Goal: Find specific page/section: Find specific page/section

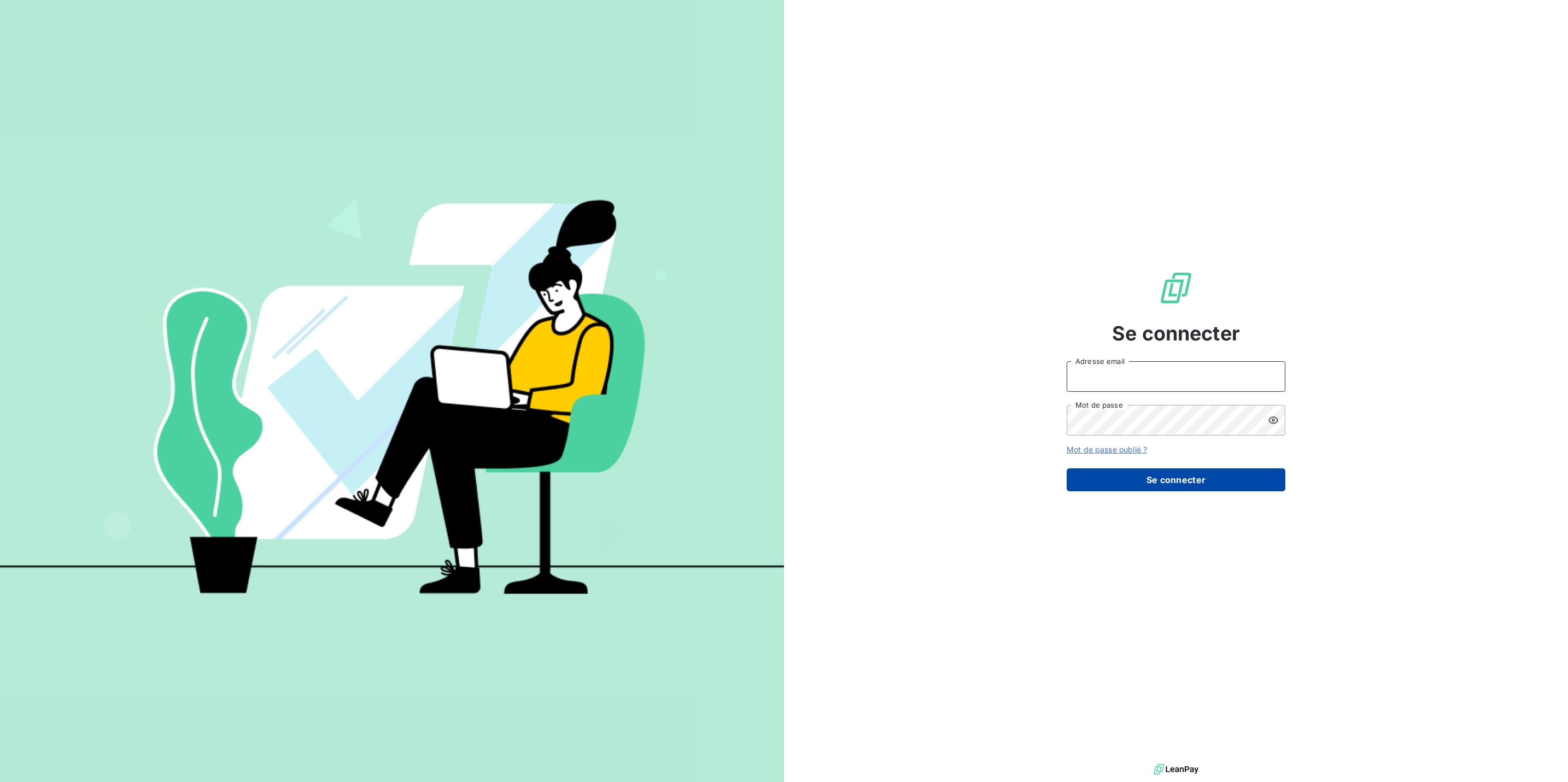
type input "[PERSON_NAME][EMAIL_ADDRESS][PERSON_NAME][DOMAIN_NAME]"
click at [1177, 476] on button "Se connecter" at bounding box center [1176, 480] width 219 height 23
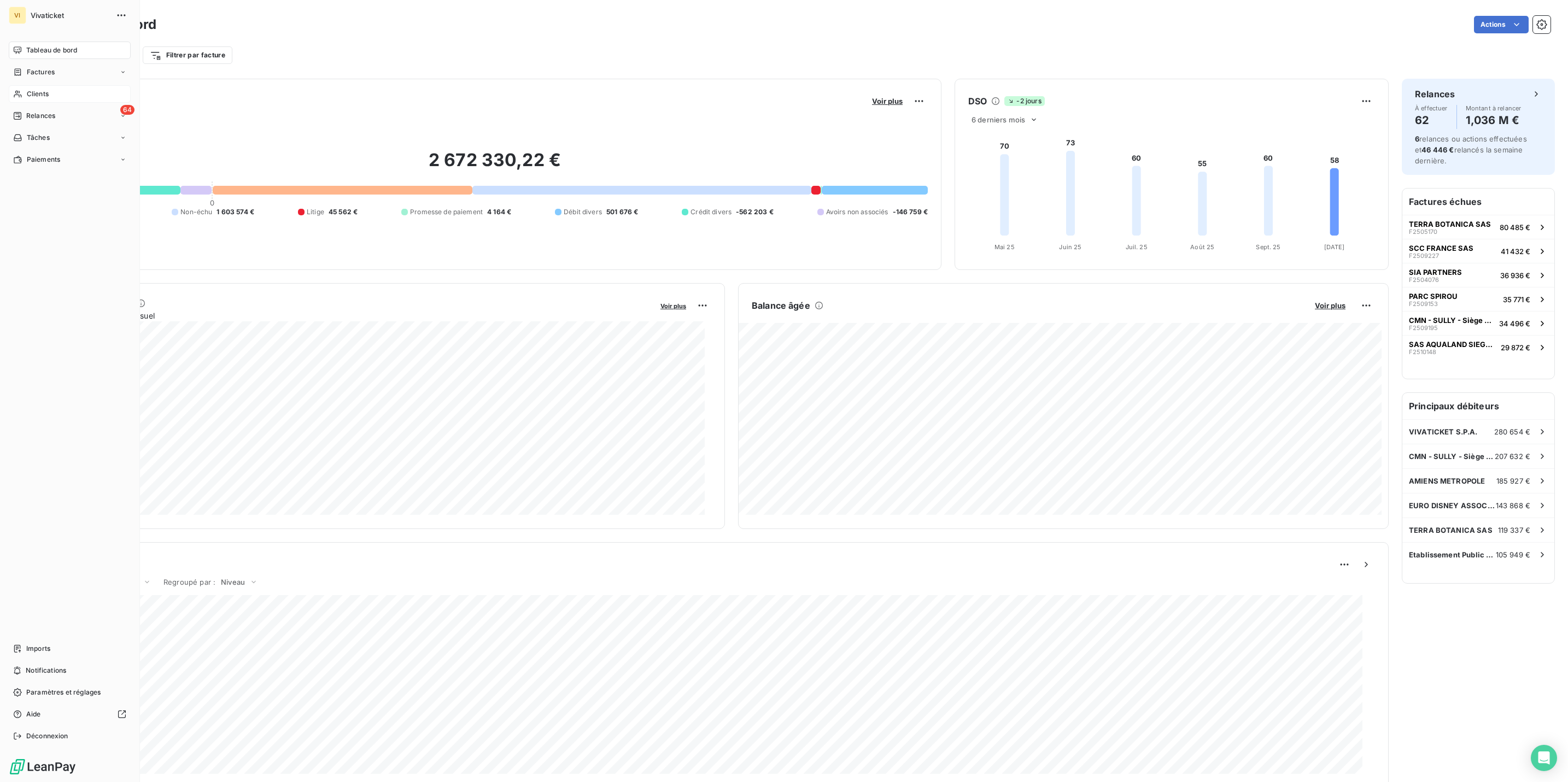
click at [35, 92] on span "Clients" at bounding box center [38, 94] width 22 height 10
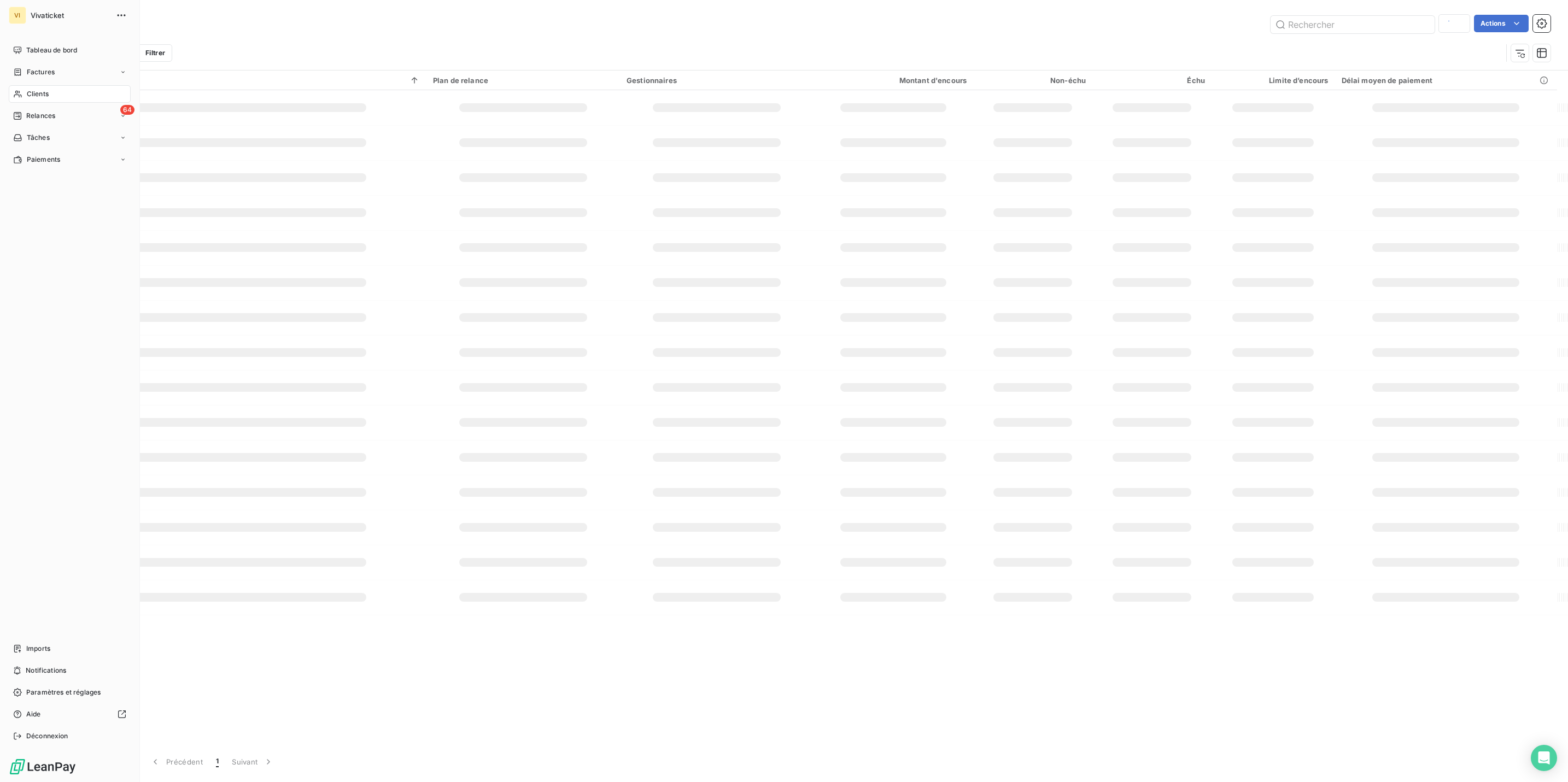
type input "MOUCHE"
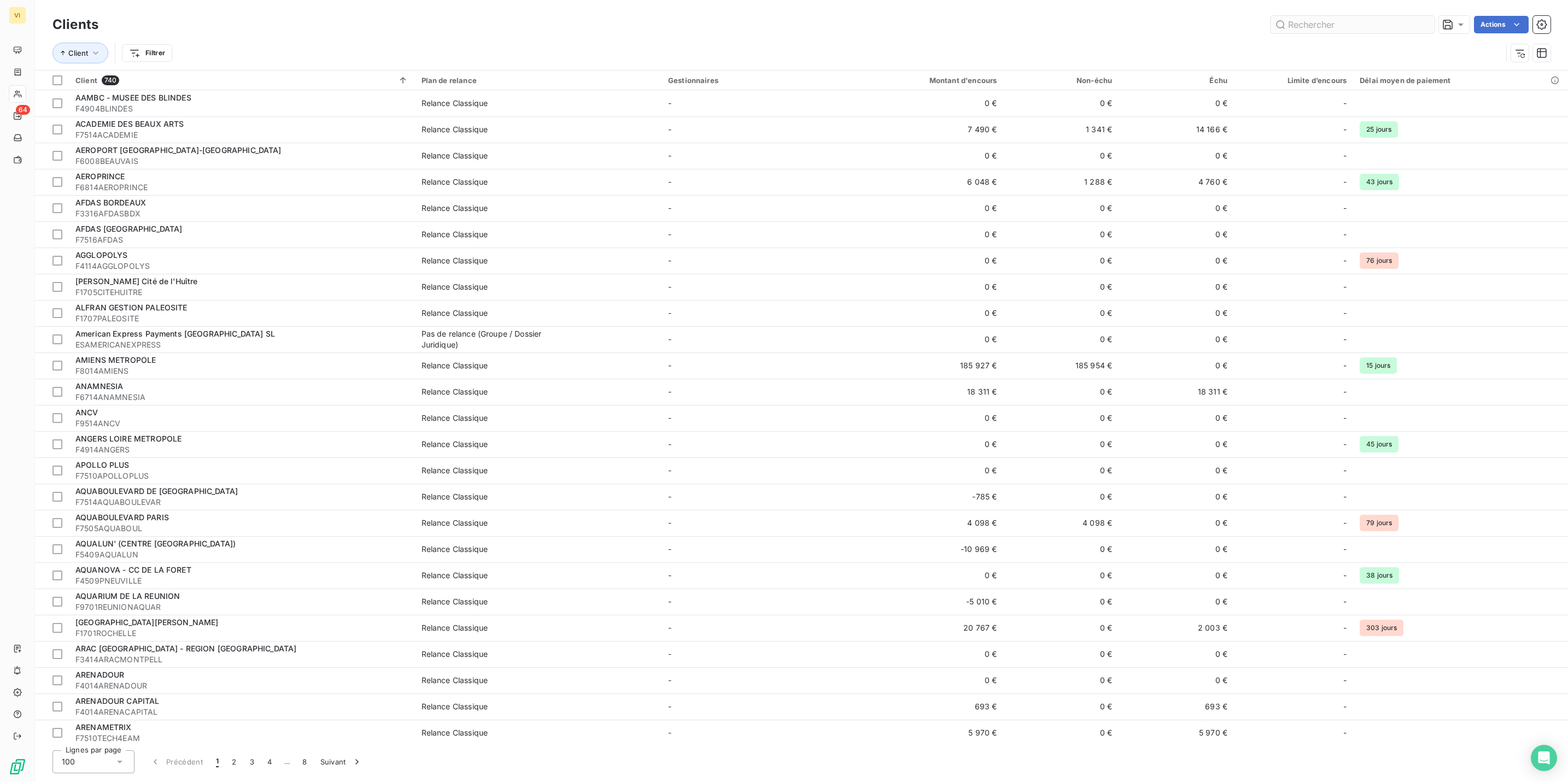
click at [1343, 27] on input "text" at bounding box center [1352, 24] width 164 height 18
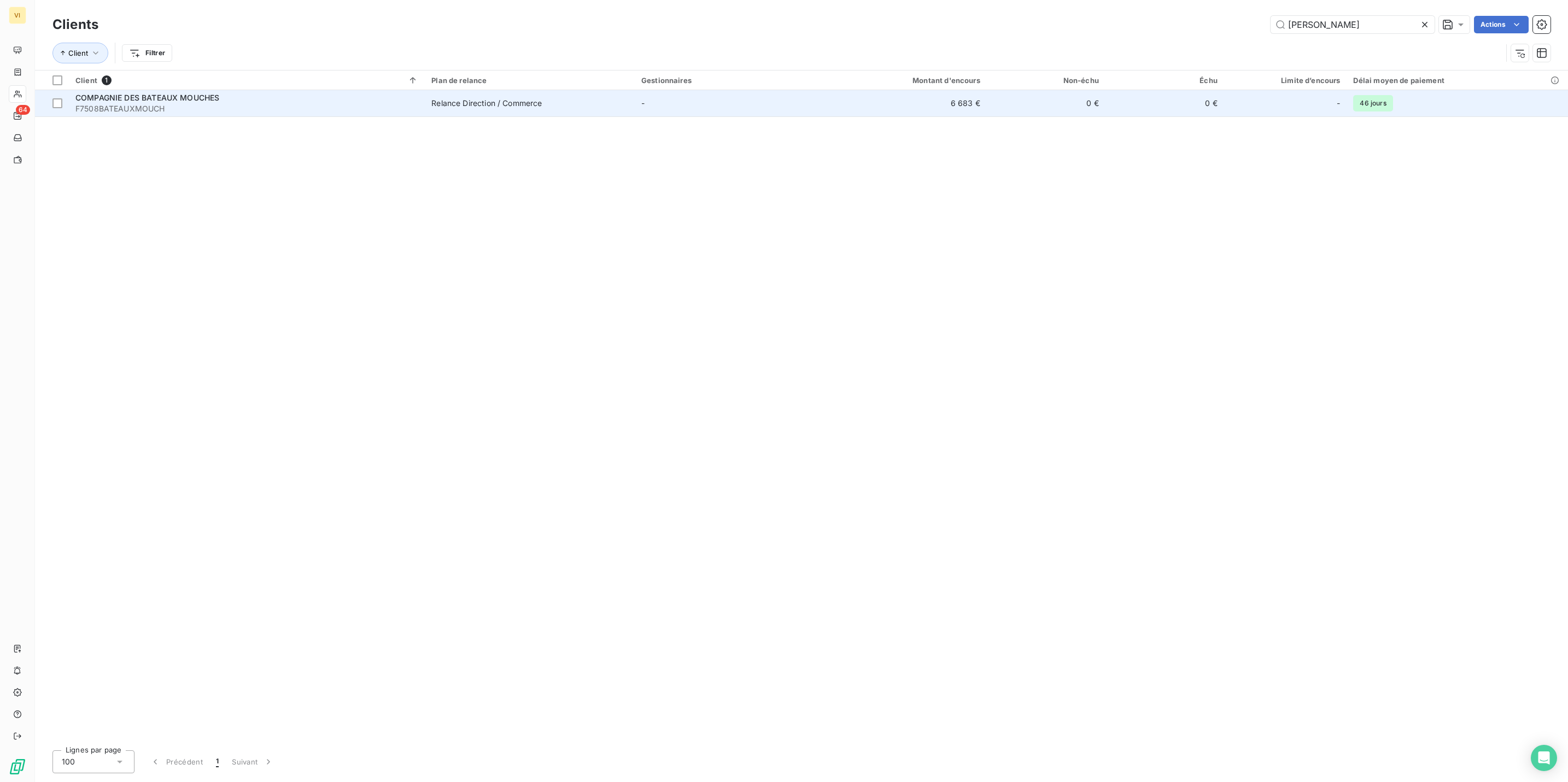
type input "[PERSON_NAME]"
click at [168, 104] on span "F7508BATEAUXMOUCH" at bounding box center [247, 109] width 343 height 11
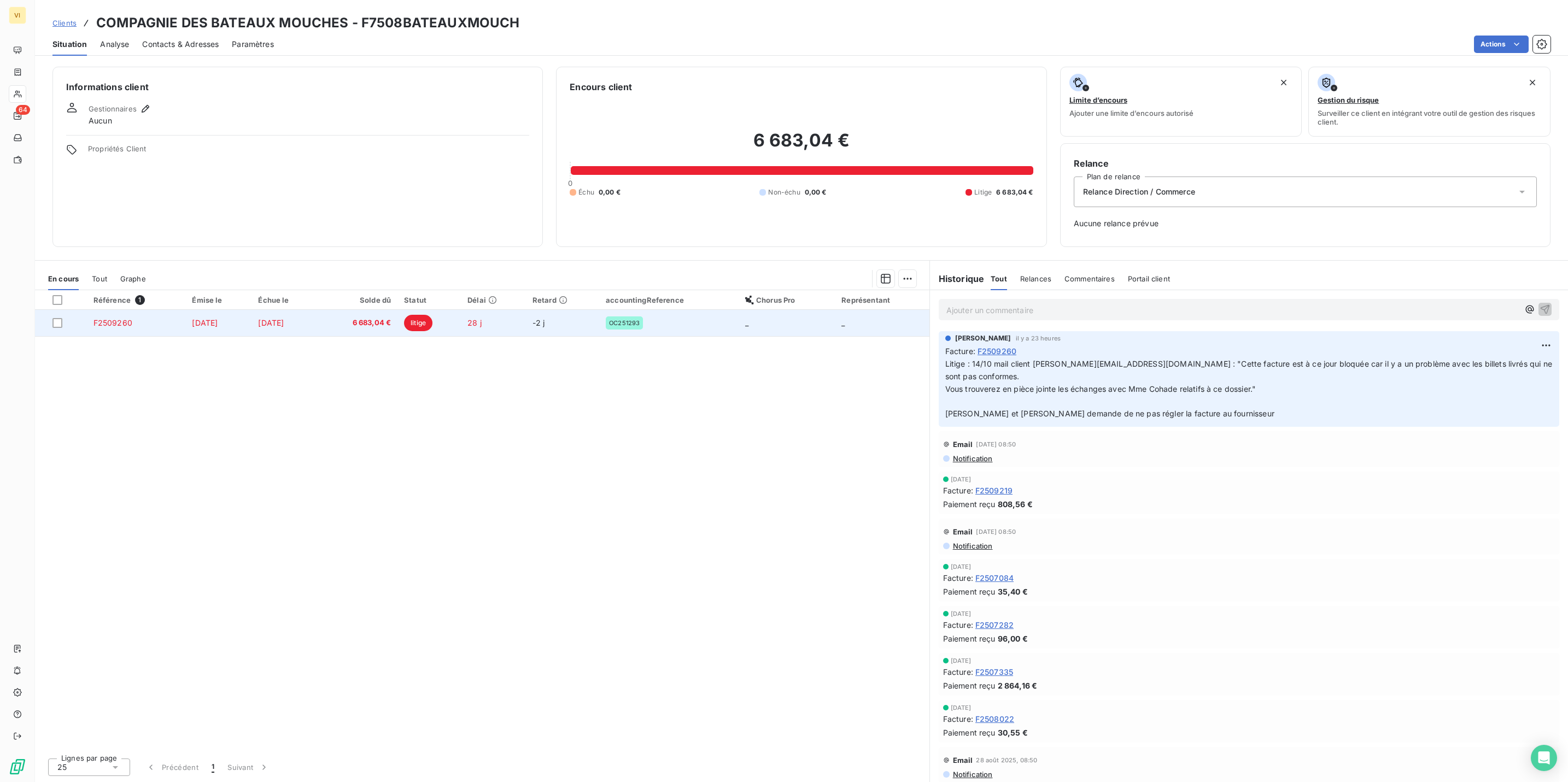
click at [118, 324] on span "F2509260" at bounding box center [112, 323] width 39 height 9
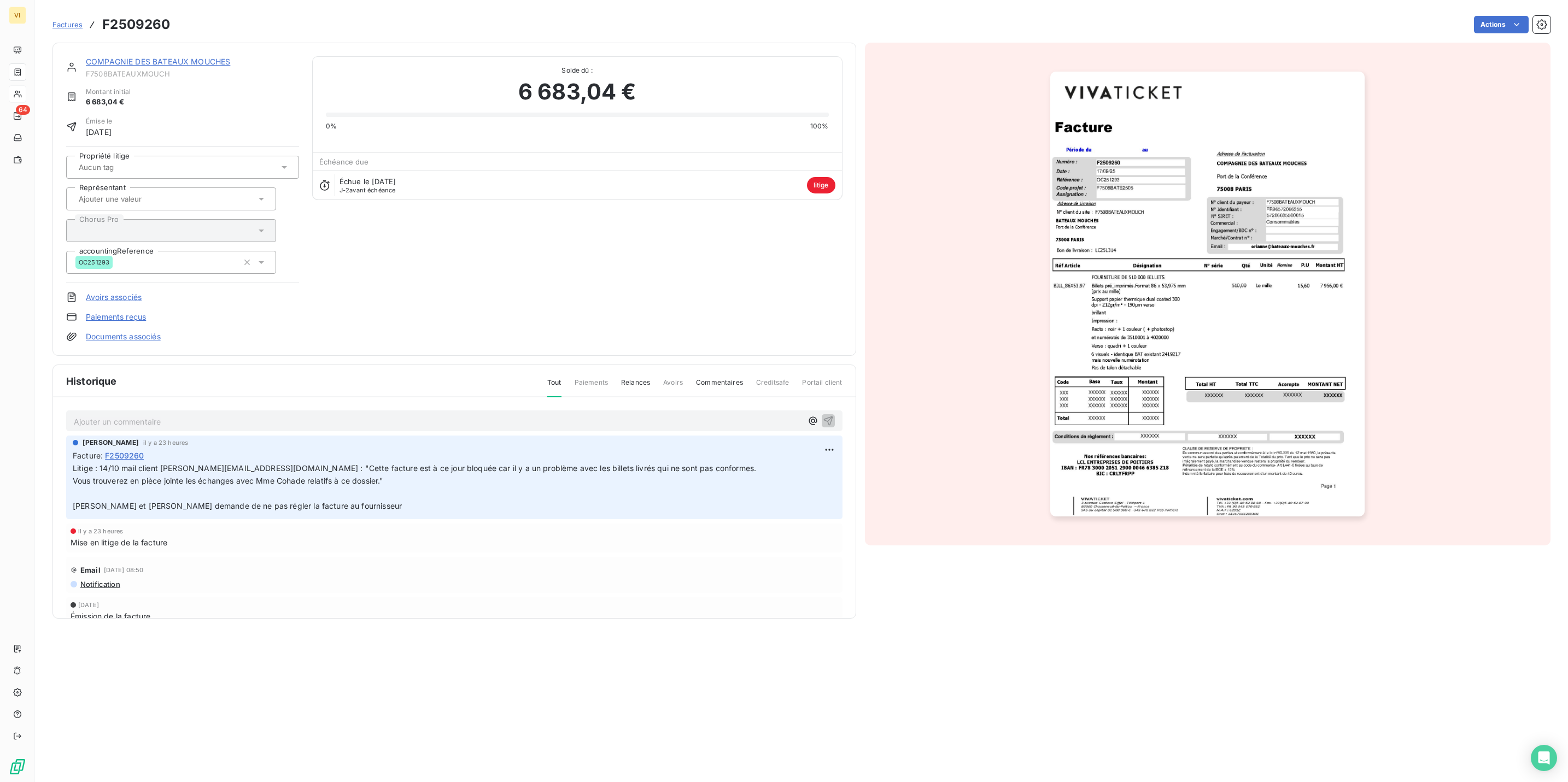
click at [636, 385] on span "Relances" at bounding box center [635, 387] width 29 height 18
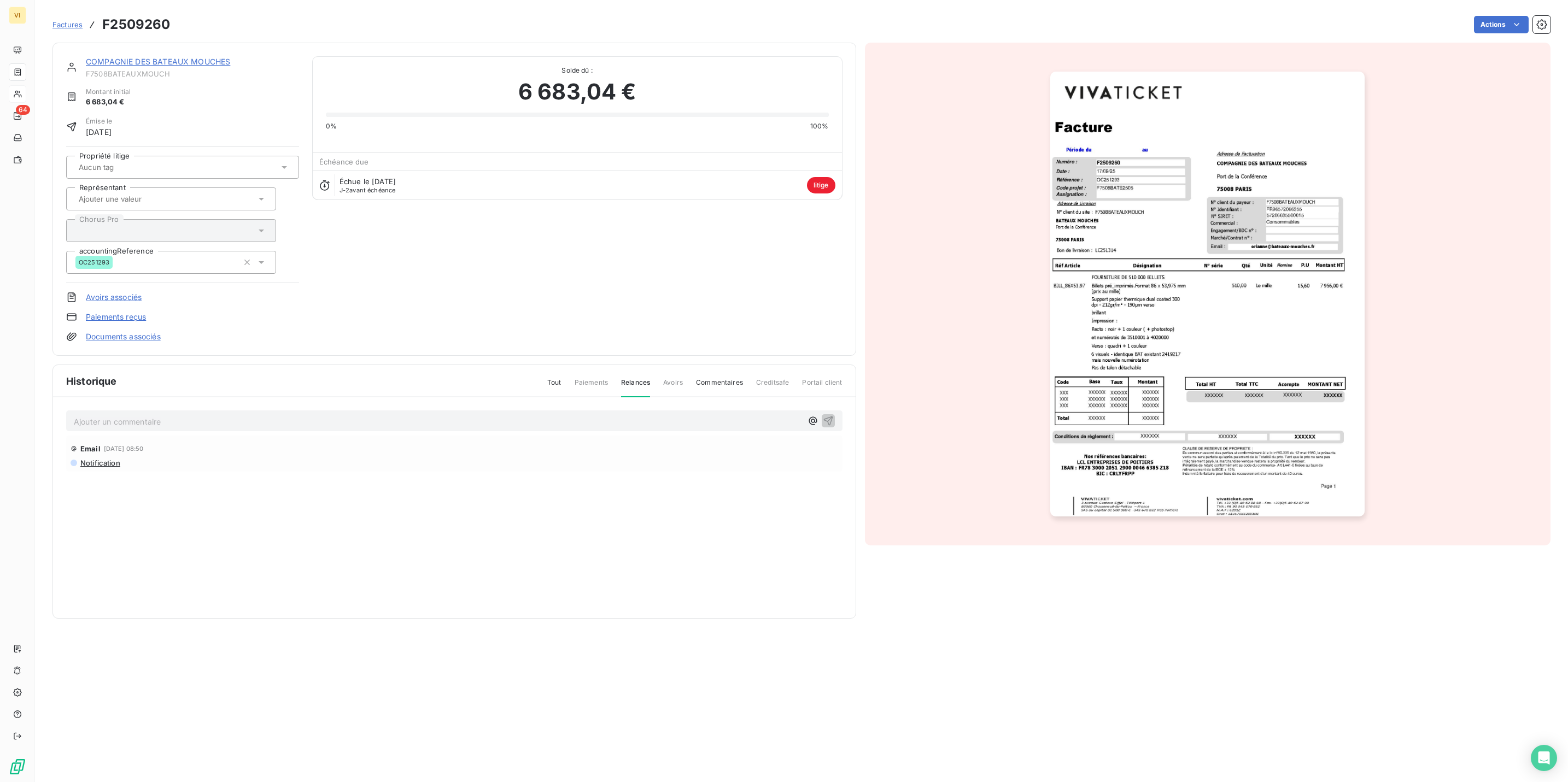
click at [810, 382] on span "Portail client" at bounding box center [822, 387] width 40 height 18
click at [209, 62] on link "COMPAGNIE DES BATEAUX MOUCHES" at bounding box center [158, 62] width 145 height 9
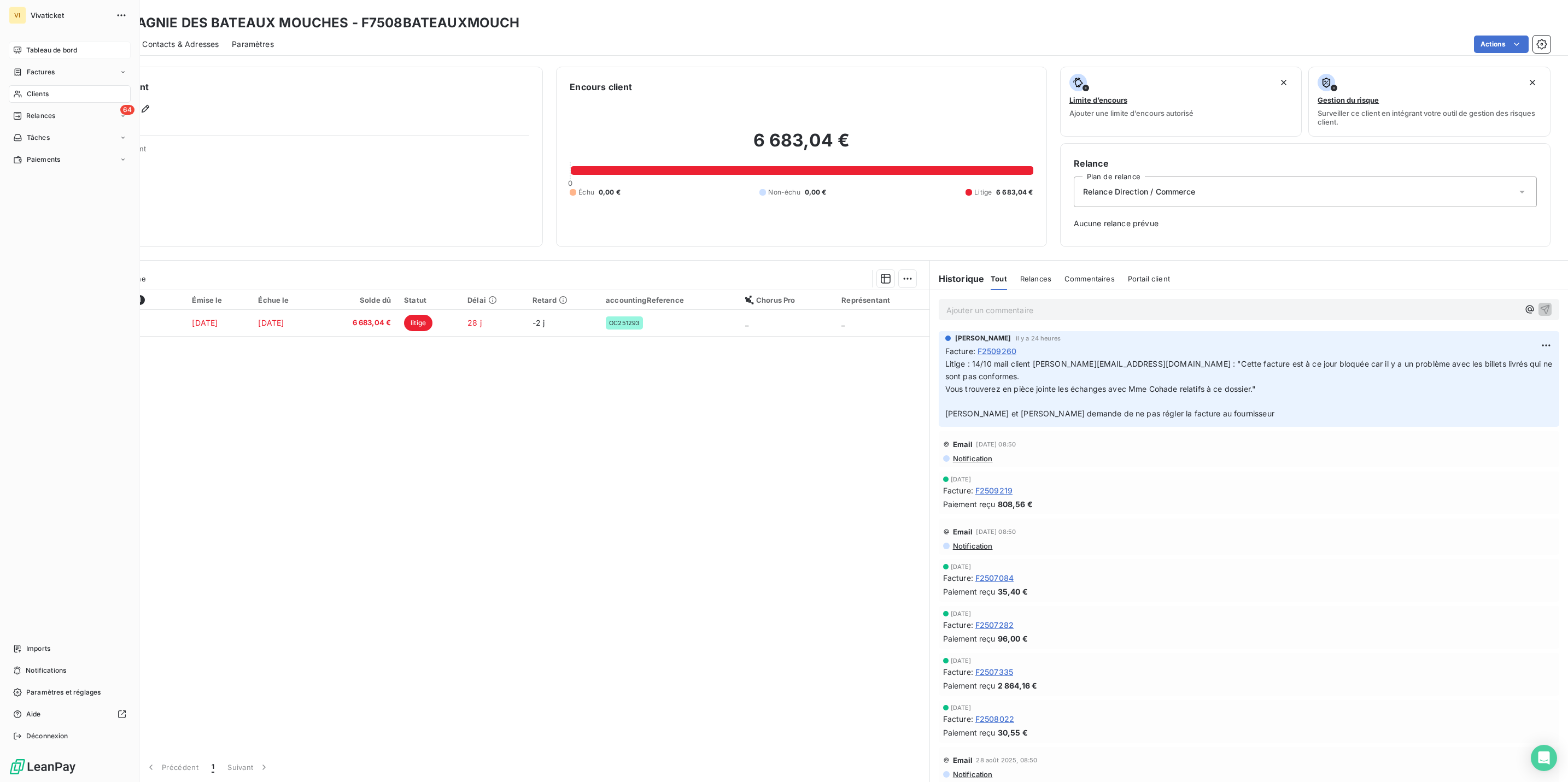
click at [51, 48] on span "Tableau de bord" at bounding box center [51, 50] width 51 height 10
